Goal: Check status: Check status

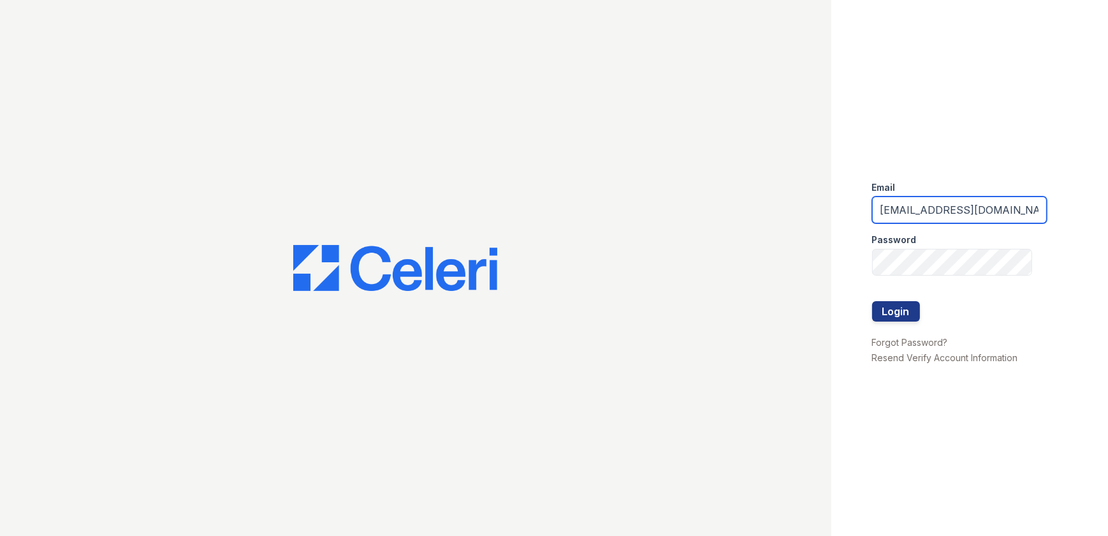
drag, startPoint x: 1005, startPoint y: 212, endPoint x: 864, endPoint y: 220, distance: 140.5
click at [864, 220] on div "Email arrivelex@trinity-pm.com Password Login Forgot Password? Resend Verify Ac…" at bounding box center [969, 268] width 277 height 536
type input "mflowers@trinity-pm.com"
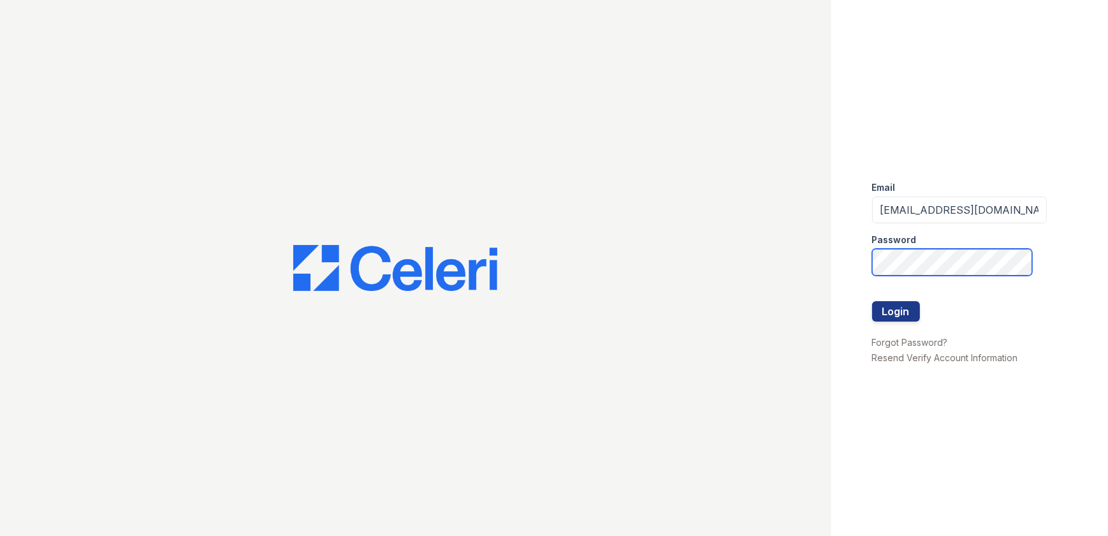
click at [828, 253] on div "Email mflowers@trinity-pm.com Password Login Forgot Password? Resend Verify Acc…" at bounding box center [554, 268] width 1108 height 536
click at [872, 301] on button "Login" at bounding box center [896, 311] width 48 height 20
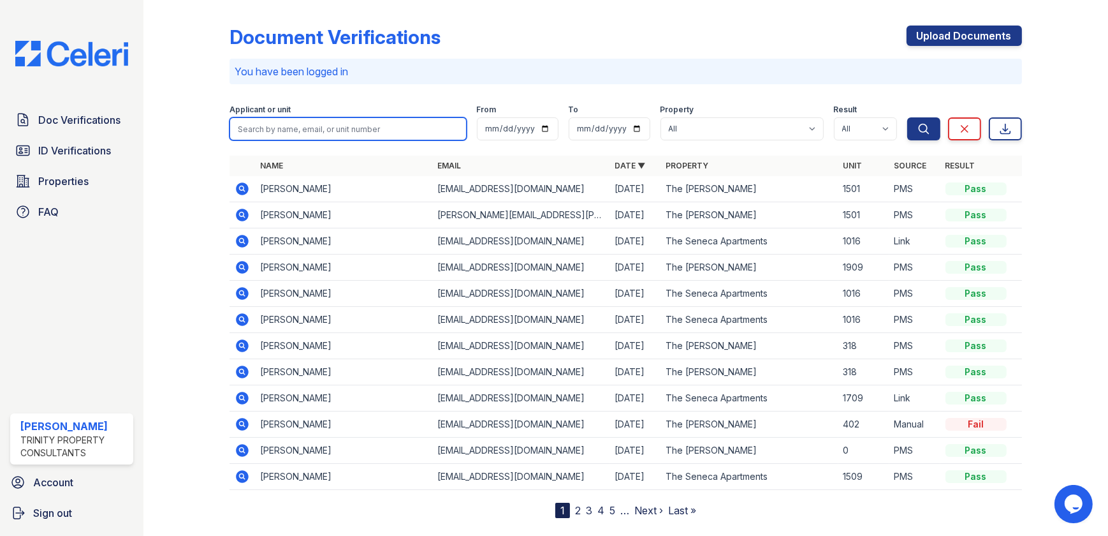
drag, startPoint x: 265, startPoint y: 124, endPoint x: 237, endPoint y: 126, distance: 28.1
click at [265, 124] on input "search" at bounding box center [348, 128] width 237 height 23
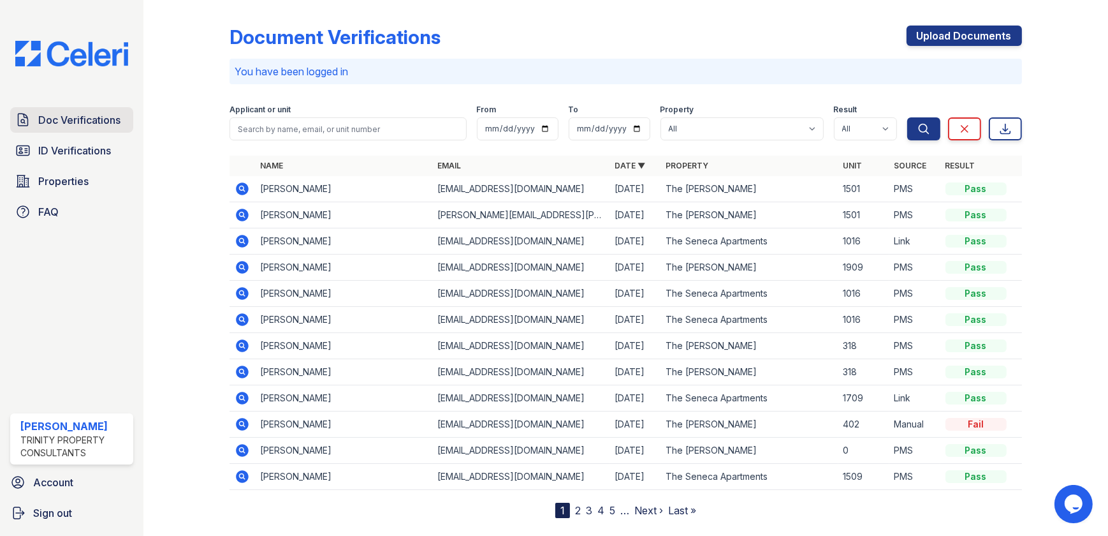
click at [73, 121] on span "Doc Verifications" at bounding box center [79, 119] width 82 height 15
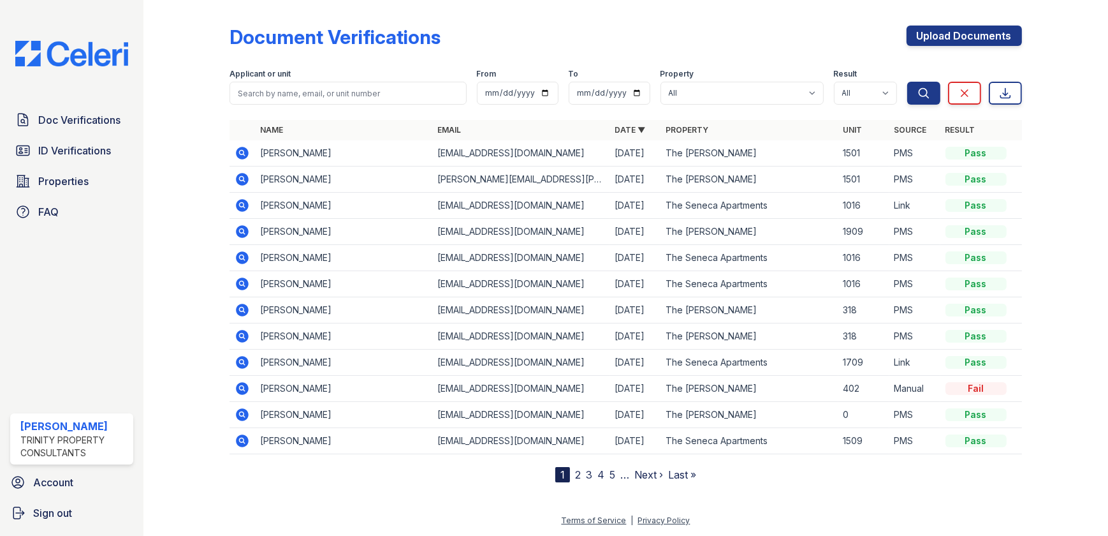
click at [62, 143] on span "ID Verifications" at bounding box center [74, 150] width 73 height 15
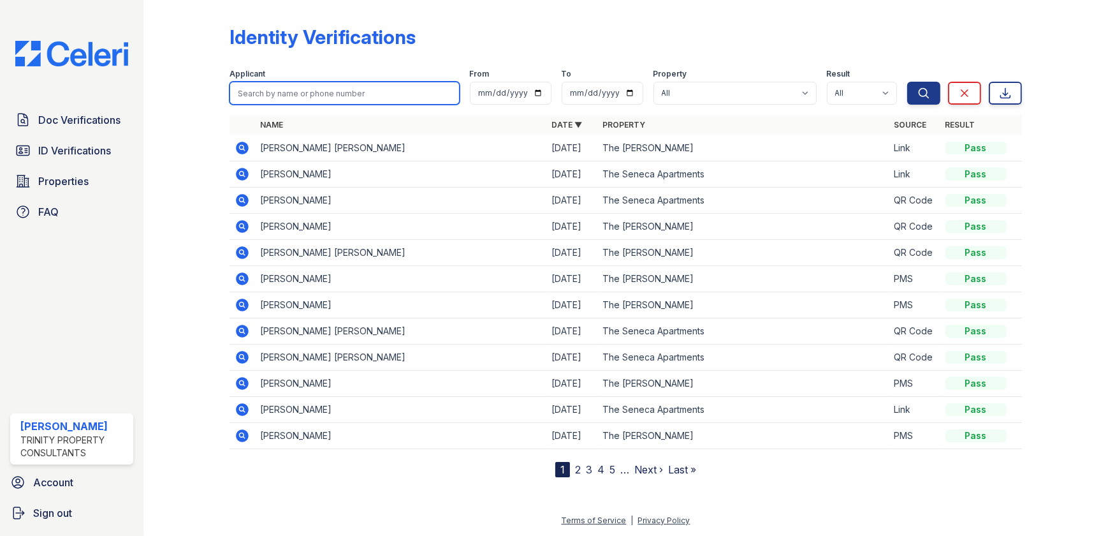
click at [314, 82] on input "search" at bounding box center [345, 93] width 230 height 23
type input "jugo"
click at [907, 82] on button "Search" at bounding box center [923, 93] width 33 height 23
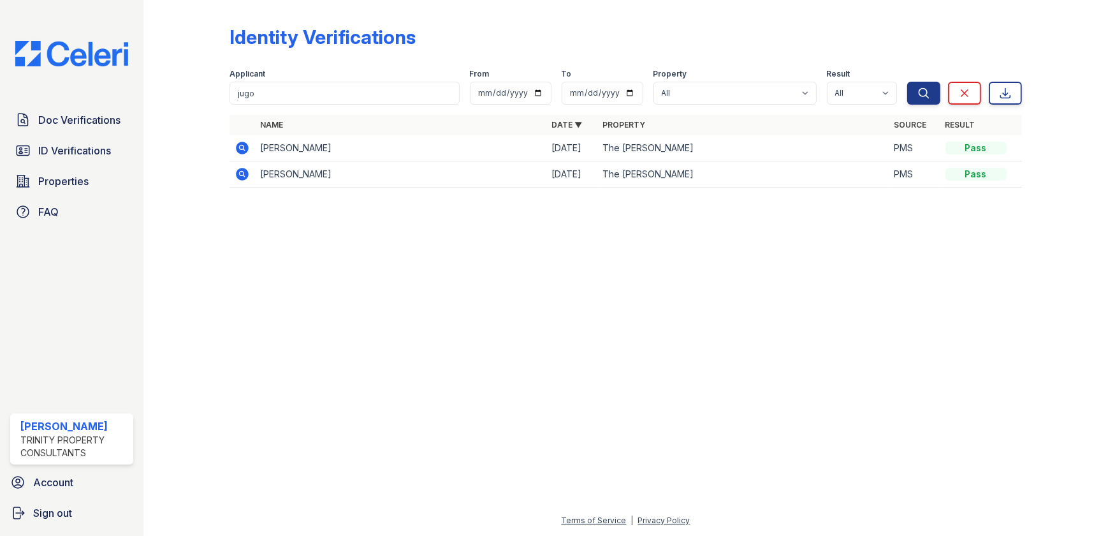
click at [242, 150] on icon at bounding box center [243, 148] width 13 height 13
